Goal: Task Accomplishment & Management: Manage account settings

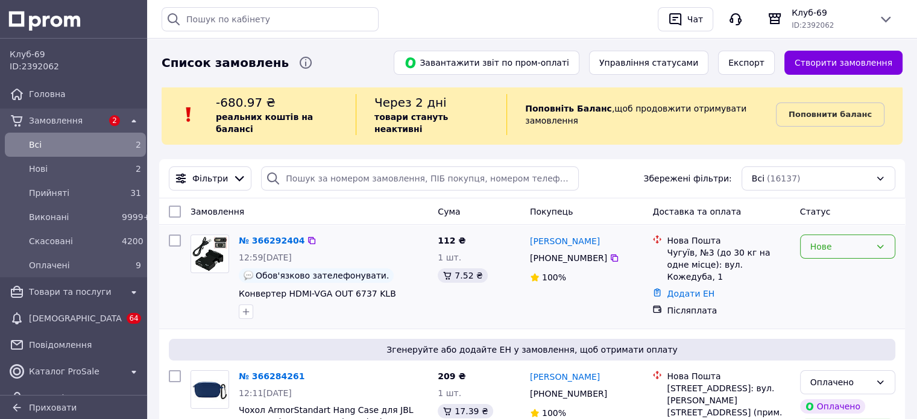
click at [870, 240] on div "Нове" at bounding box center [840, 246] width 60 height 13
click at [849, 257] on li "Прийнято" at bounding box center [847, 261] width 94 height 22
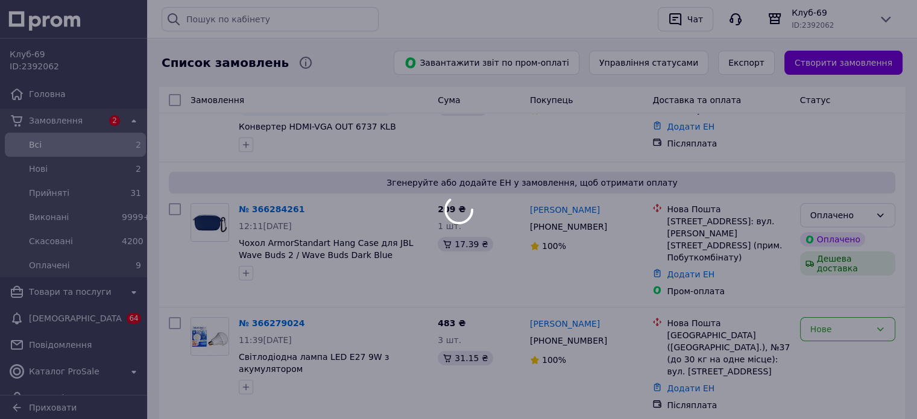
scroll to position [301, 0]
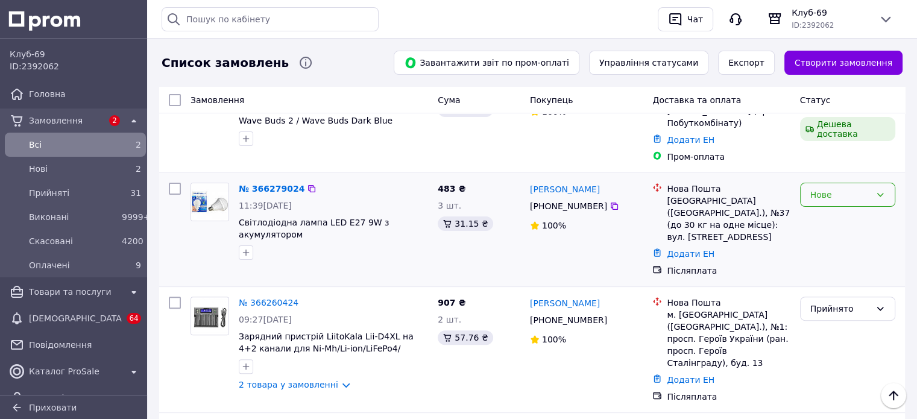
click at [842, 183] on div "Нове" at bounding box center [847, 195] width 95 height 24
click at [842, 195] on li "Прийнято" at bounding box center [847, 197] width 94 height 22
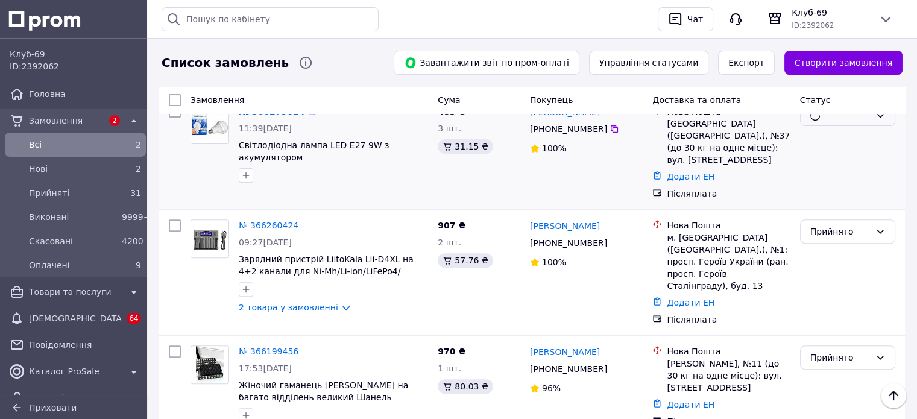
scroll to position [401, 0]
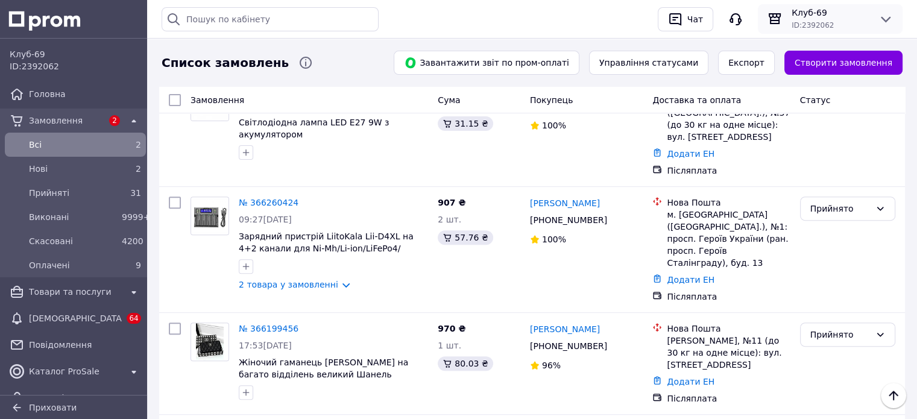
click at [846, 13] on span "Клуб-69" at bounding box center [829, 13] width 77 height 12
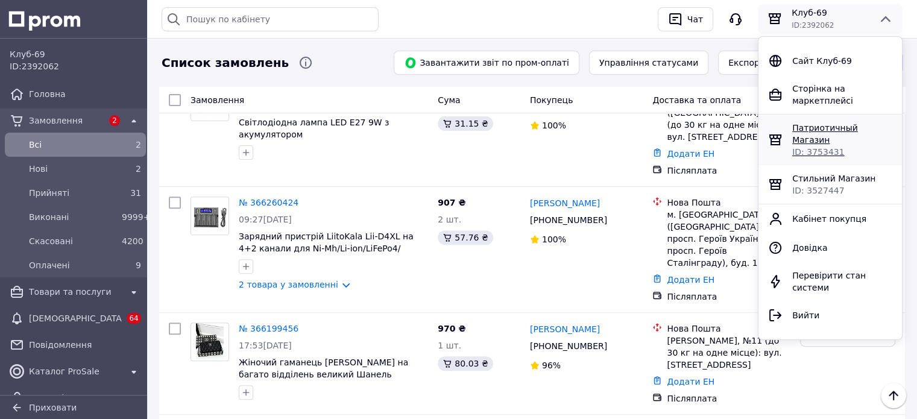
click at [813, 123] on span "Патриотичный Магазин" at bounding box center [825, 134] width 66 height 22
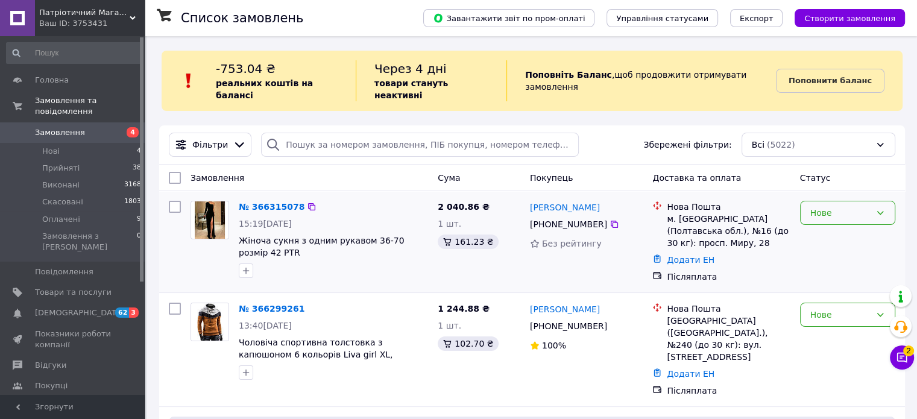
click at [823, 210] on div "Нове" at bounding box center [847, 213] width 95 height 24
click at [826, 226] on li "Прийнято" at bounding box center [847, 227] width 94 height 22
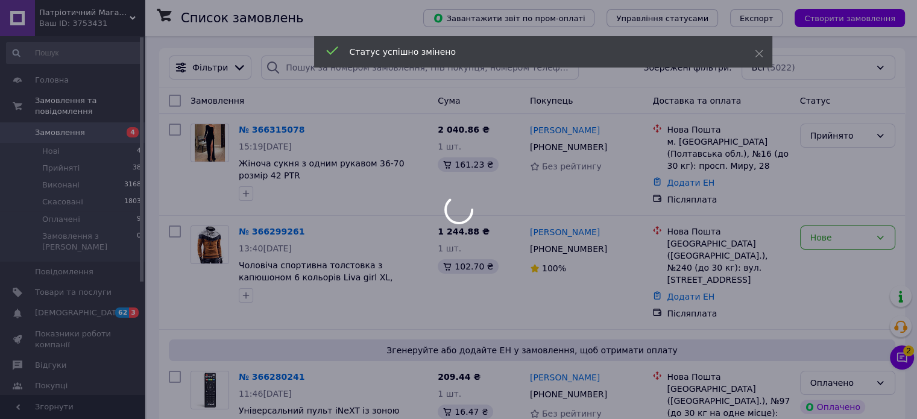
scroll to position [100, 0]
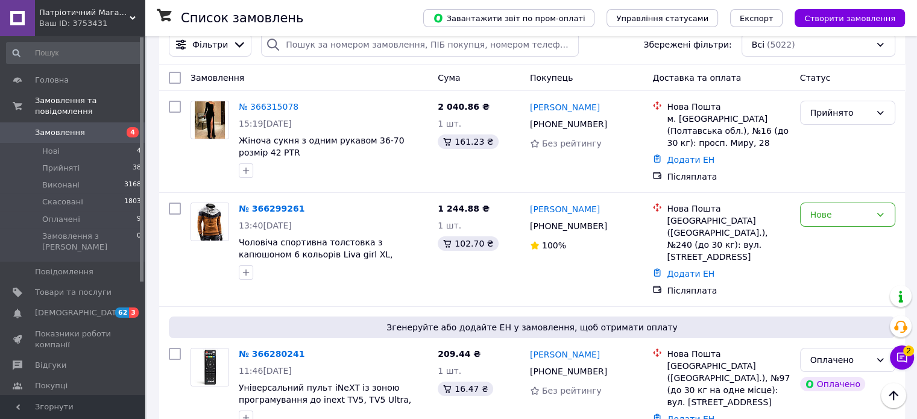
click at [821, 212] on div "Нове" at bounding box center [847, 214] width 95 height 24
click at [835, 227] on li "Прийнято" at bounding box center [847, 229] width 94 height 22
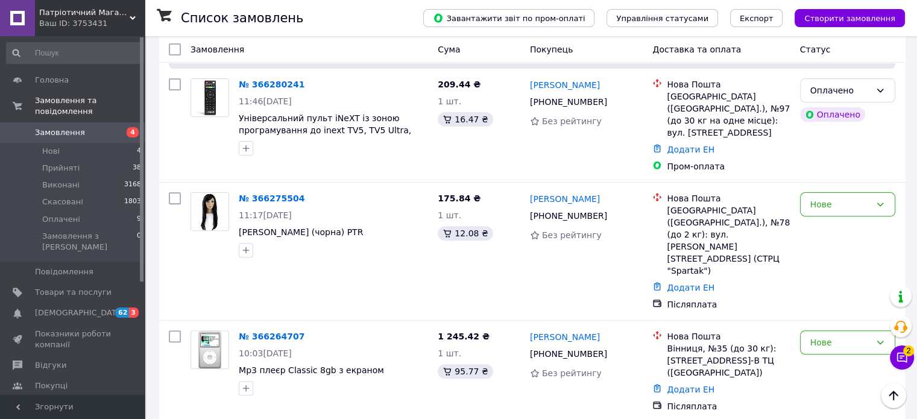
scroll to position [401, 0]
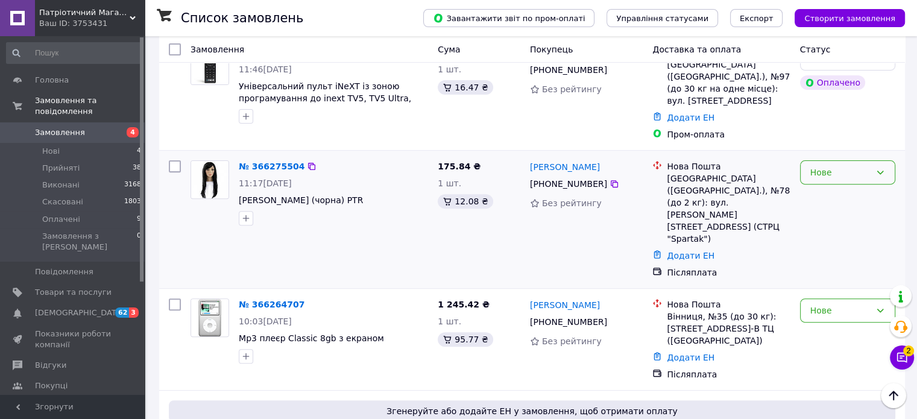
click at [836, 166] on div "Нове" at bounding box center [840, 172] width 60 height 13
click at [838, 151] on li "Прийнято" at bounding box center [847, 157] width 94 height 22
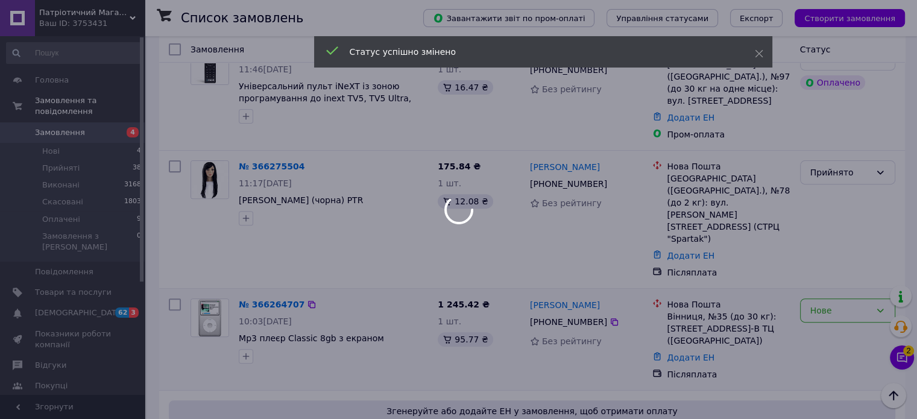
click at [821, 226] on div at bounding box center [458, 209] width 917 height 419
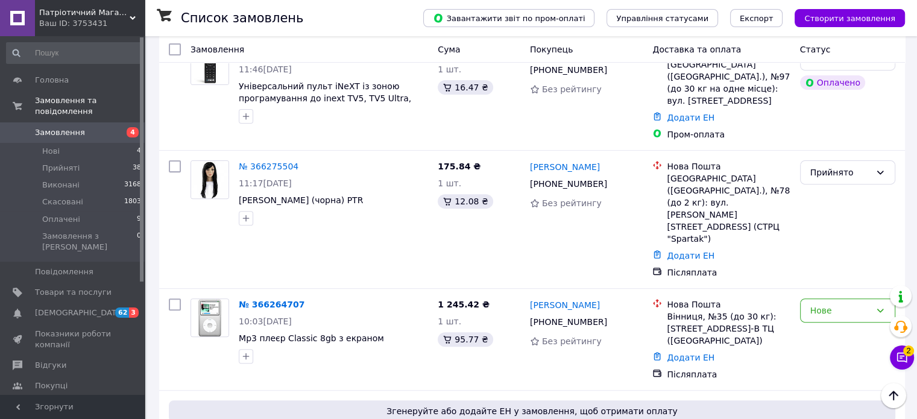
click at [823, 304] on div "Нове" at bounding box center [840, 310] width 60 height 13
click at [821, 257] on li "Прийнято" at bounding box center [847, 259] width 94 height 22
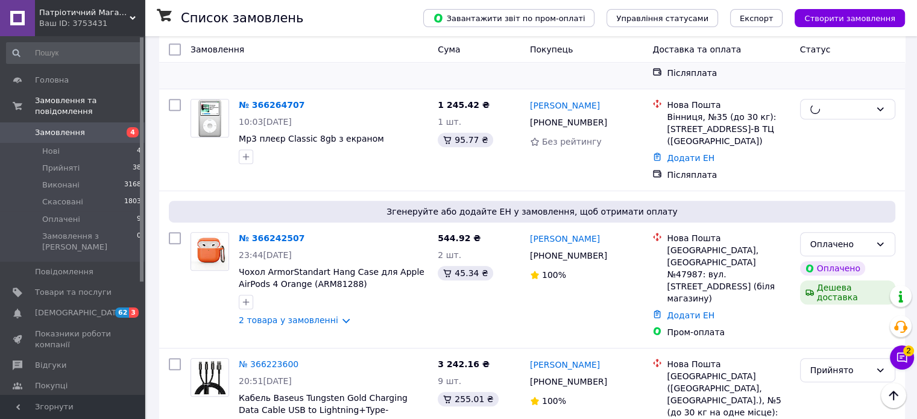
scroll to position [603, 0]
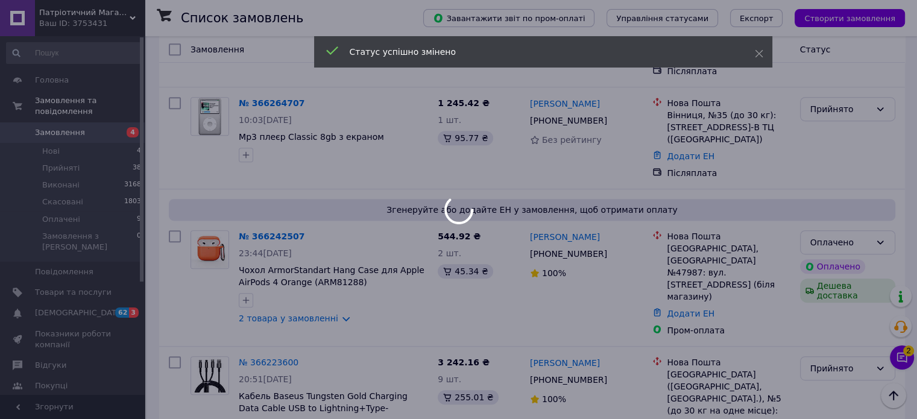
click at [902, 357] on div at bounding box center [458, 209] width 917 height 419
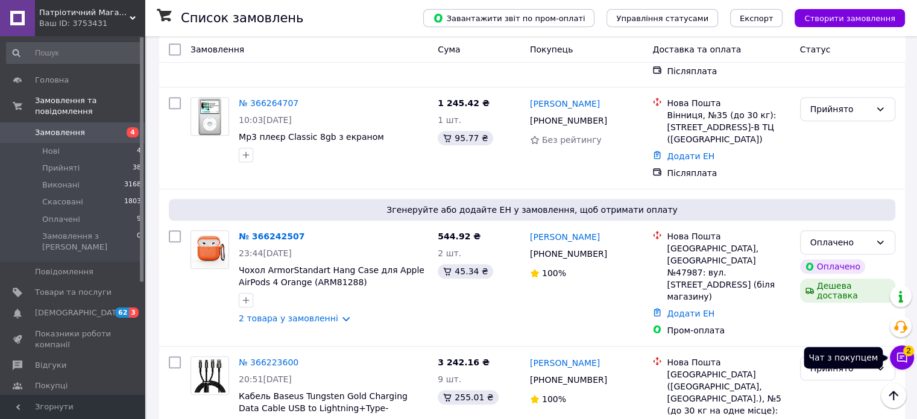
click at [909, 354] on span "2" at bounding box center [908, 350] width 11 height 11
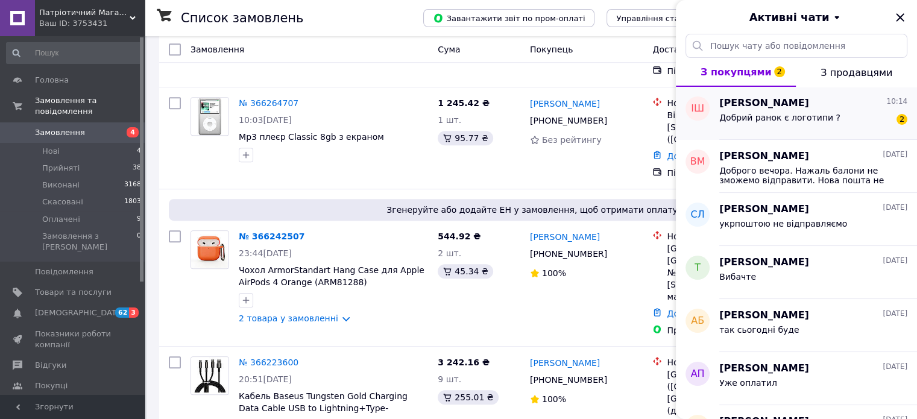
click at [893, 114] on div "Добрий ранок є логотипи ? 2" at bounding box center [813, 119] width 188 height 19
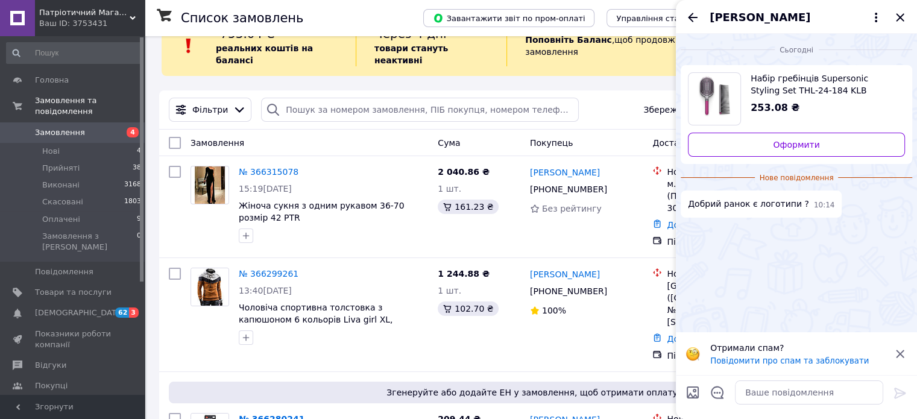
scroll to position [0, 0]
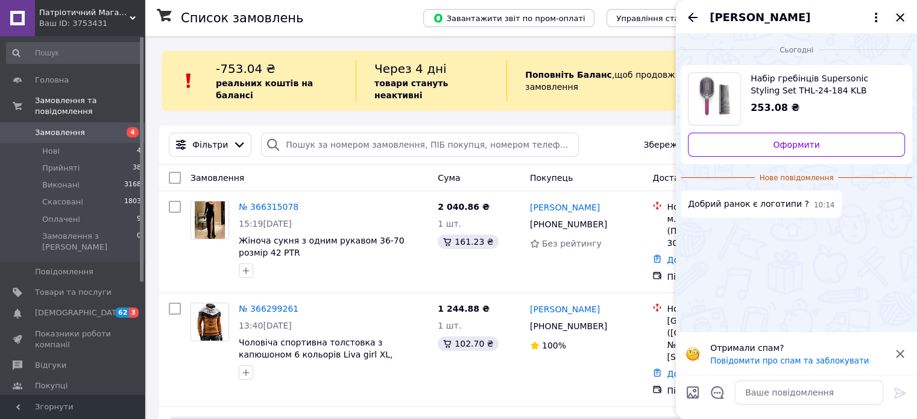
click at [902, 15] on icon "Закрити" at bounding box center [900, 17] width 8 height 8
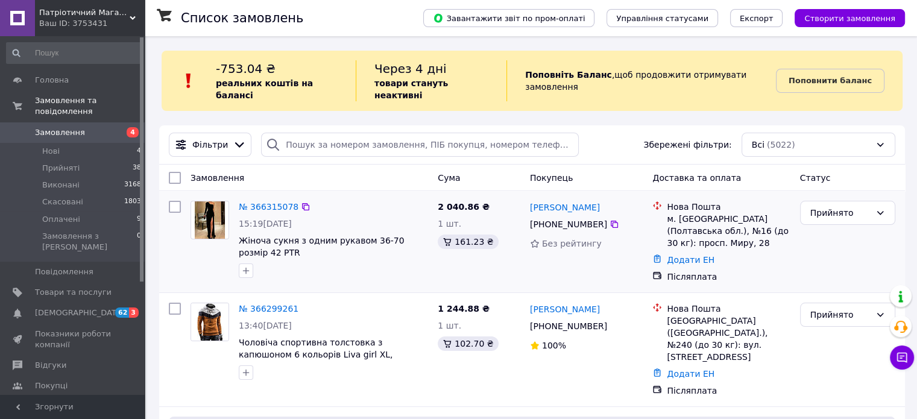
click at [598, 216] on div "[PHONE_NUMBER]" at bounding box center [568, 224] width 82 height 17
click at [612, 218] on div at bounding box center [614, 224] width 12 height 12
click at [610, 219] on icon at bounding box center [614, 224] width 10 height 10
click at [56, 307] on span "[DEMOGRAPHIC_DATA]" at bounding box center [79, 312] width 89 height 11
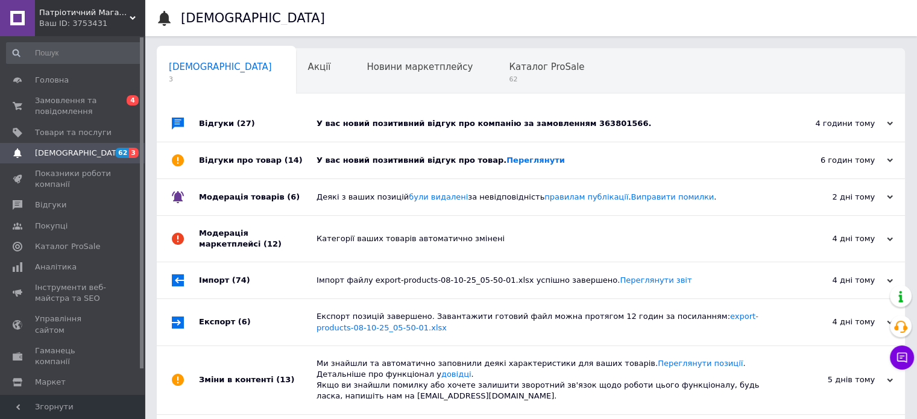
click at [852, 106] on div "4 години тому [DATE]" at bounding box center [838, 123] width 133 height 36
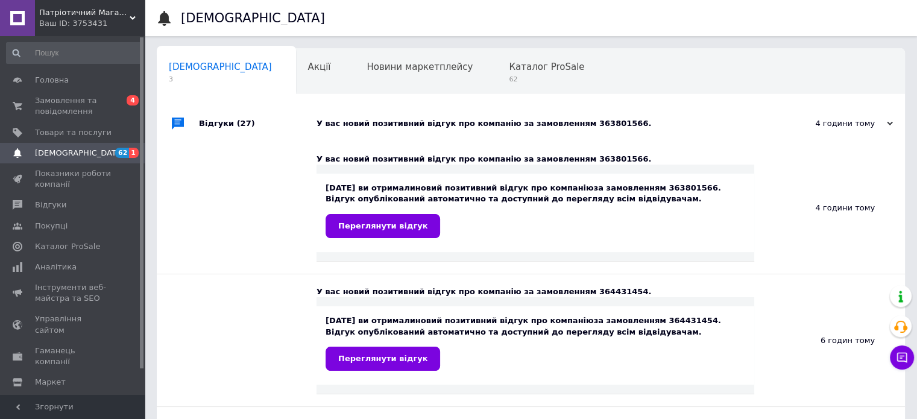
click at [846, 113] on div "4 години тому [DATE]" at bounding box center [838, 123] width 133 height 36
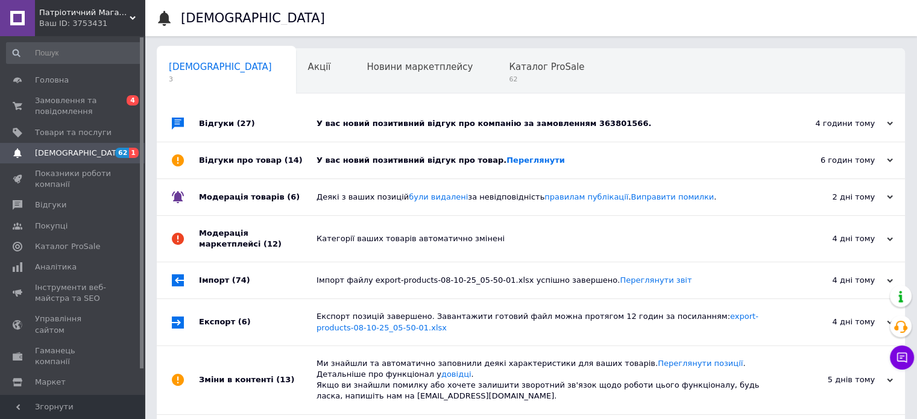
click at [844, 166] on div "6 годин тому [DATE]" at bounding box center [838, 160] width 133 height 36
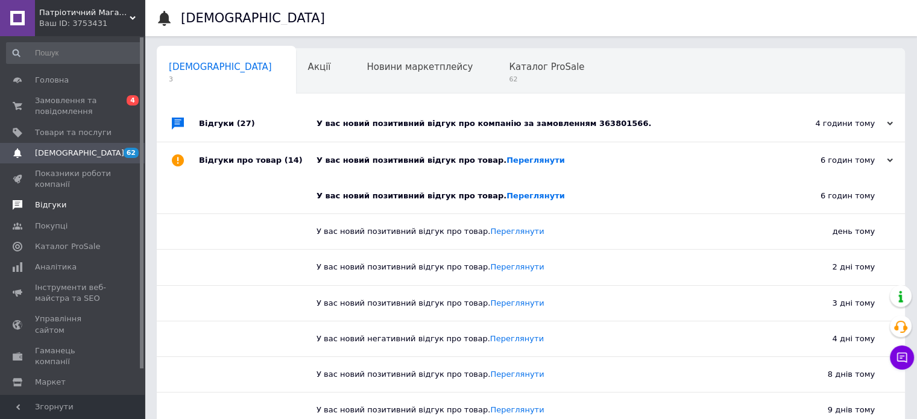
click at [75, 209] on span "Відгуки" at bounding box center [73, 204] width 77 height 11
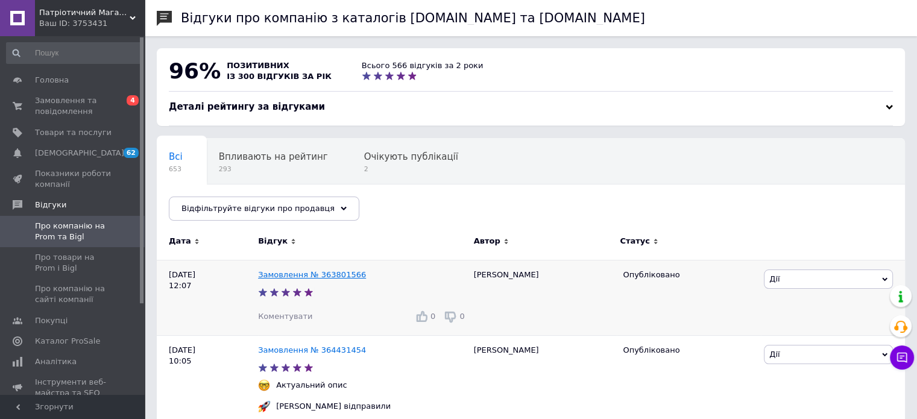
click at [297, 278] on link "Замовлення № 363801566" at bounding box center [312, 274] width 108 height 9
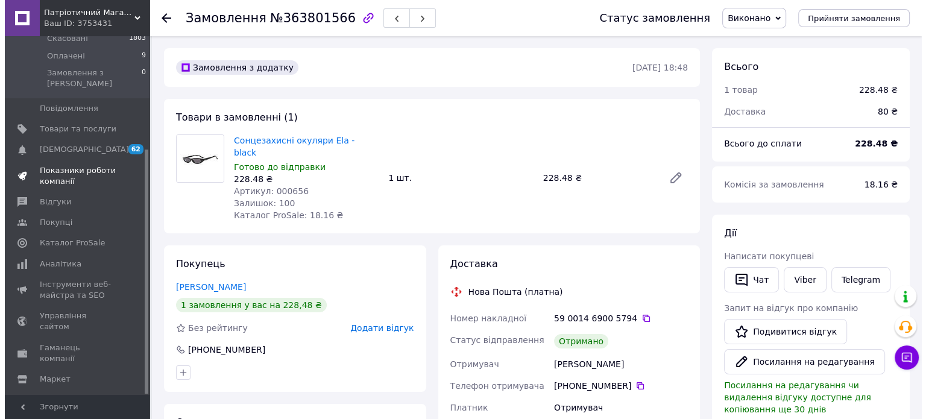
scroll to position [166, 0]
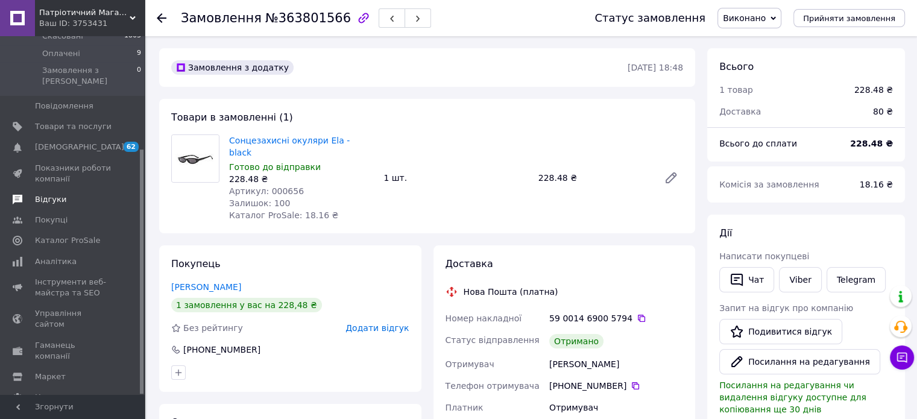
click at [63, 194] on span "Відгуки" at bounding box center [73, 199] width 77 height 11
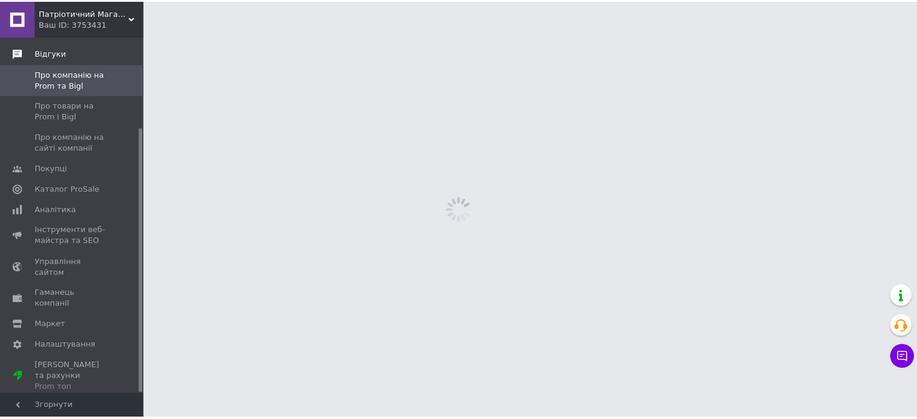
scroll to position [122, 0]
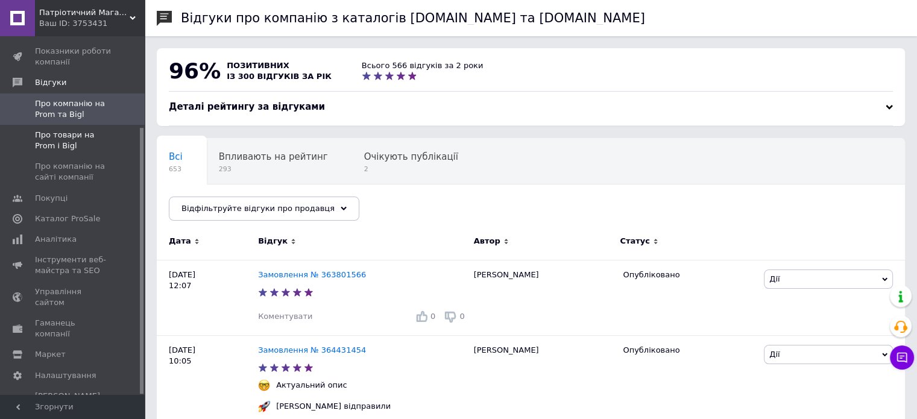
click at [69, 136] on span "Про товари на Prom і Bigl" at bounding box center [73, 141] width 77 height 22
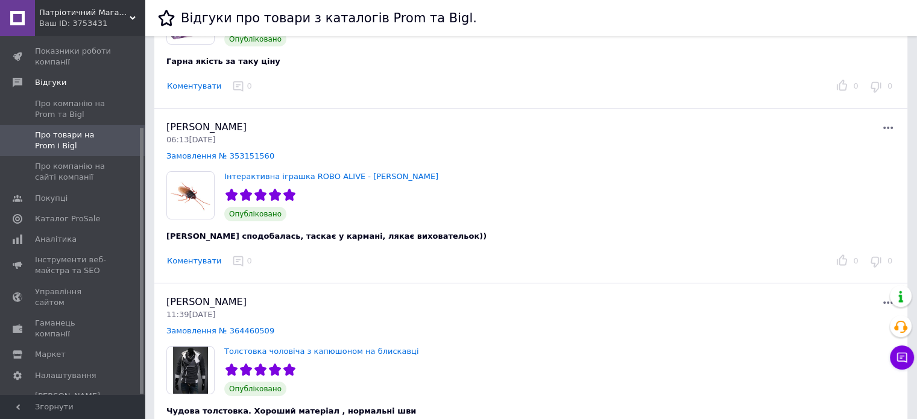
scroll to position [201, 0]
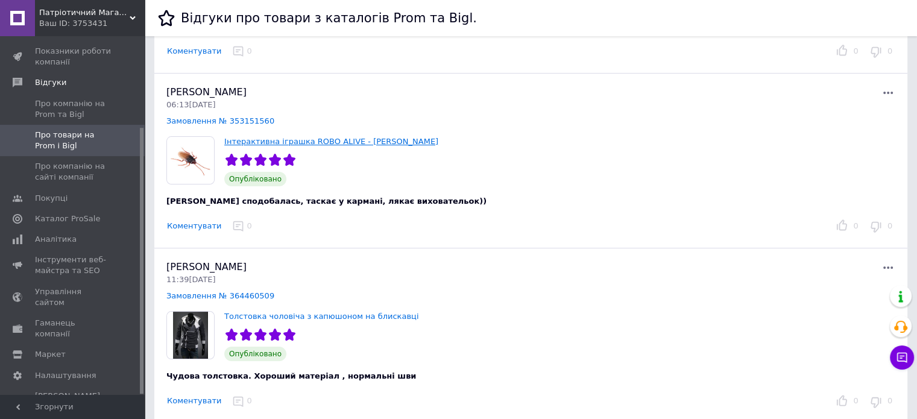
click at [297, 137] on link "Інтерактивна іграшка ROBO ALIVE - ТАРГАН" at bounding box center [331, 141] width 214 height 9
